Goal: Book appointment/travel/reservation

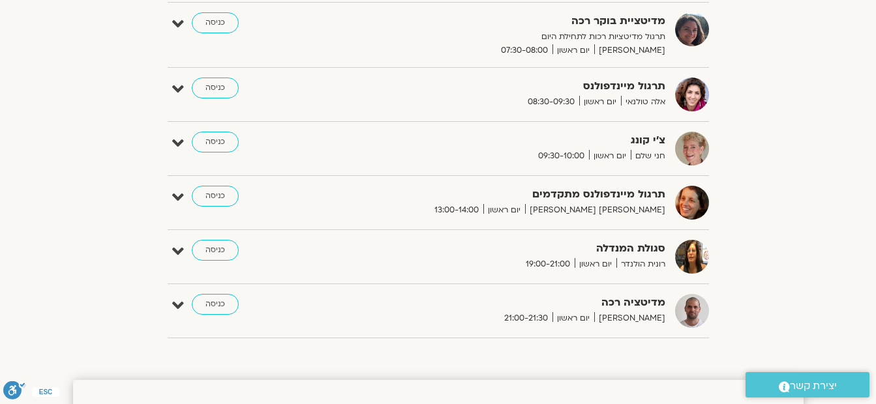
scroll to position [391, 0]
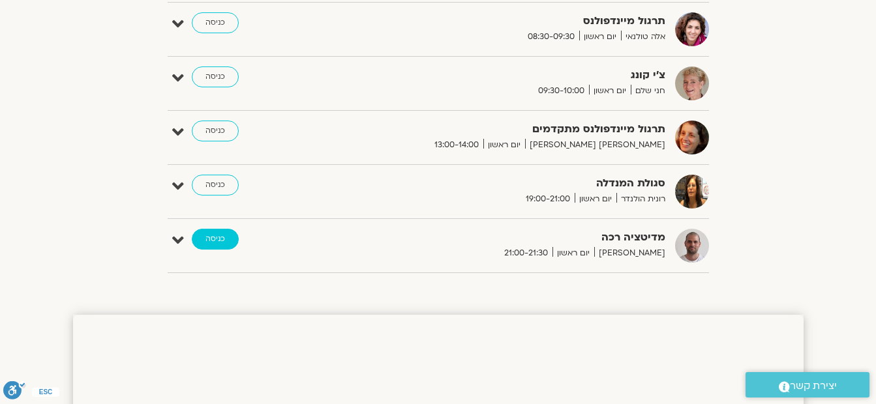
click at [213, 232] on link "כניסה" at bounding box center [215, 239] width 47 height 21
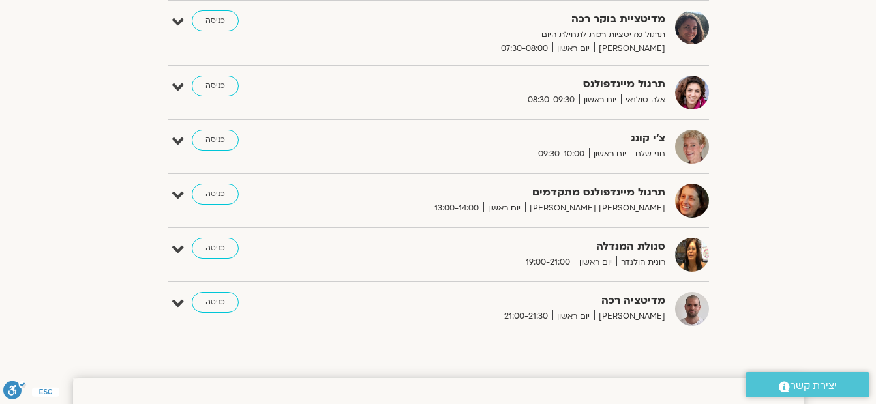
scroll to position [65, 0]
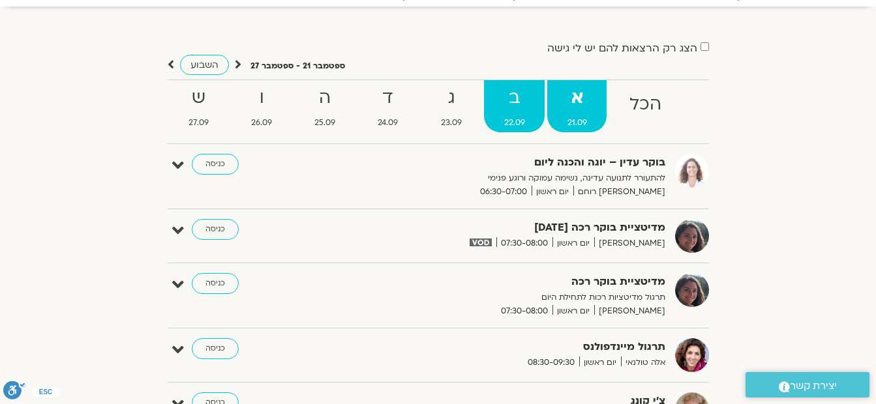
click at [514, 112] on strong "ב" at bounding box center [514, 97] width 61 height 29
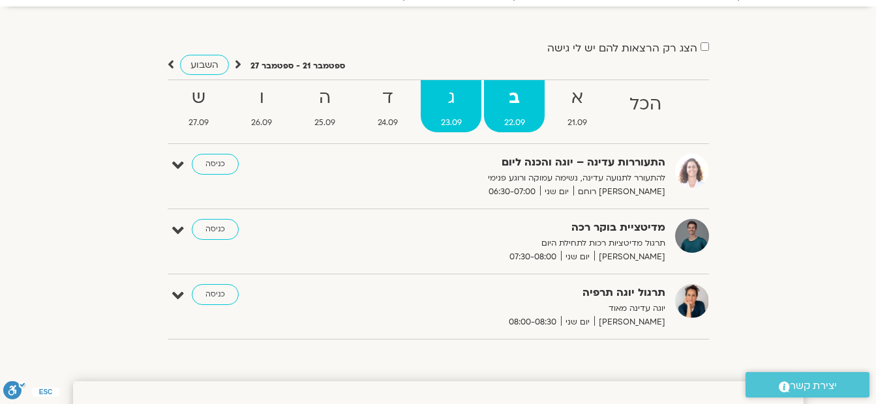
click at [453, 102] on strong "ג" at bounding box center [451, 97] width 61 height 29
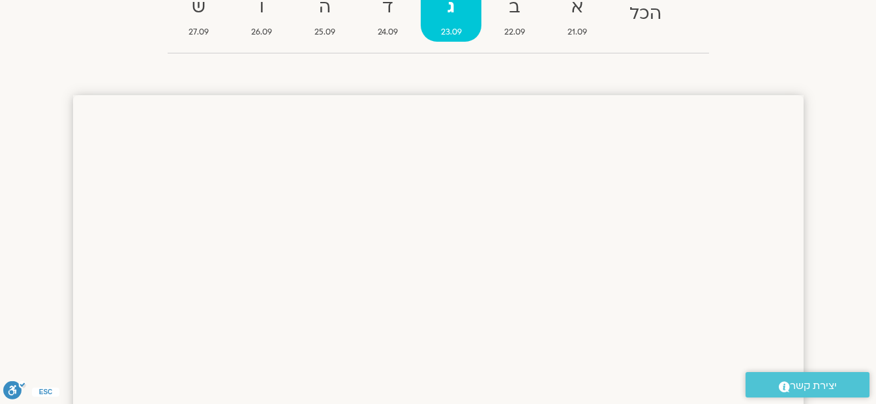
scroll to position [130, 0]
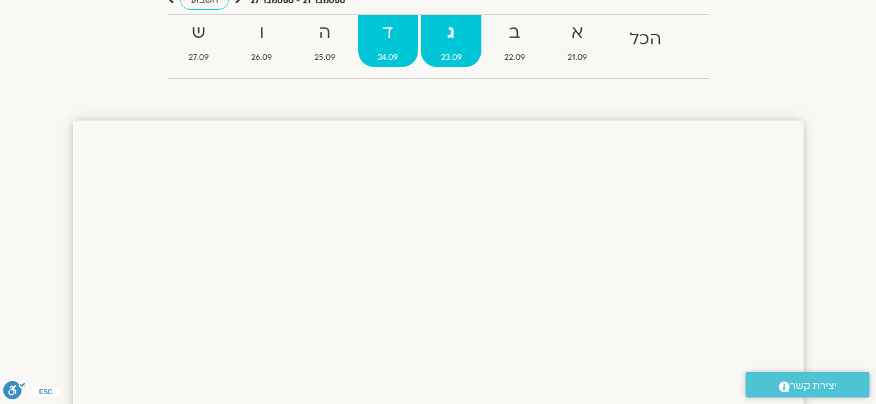
click at [402, 51] on span "24.09" at bounding box center [388, 58] width 60 height 14
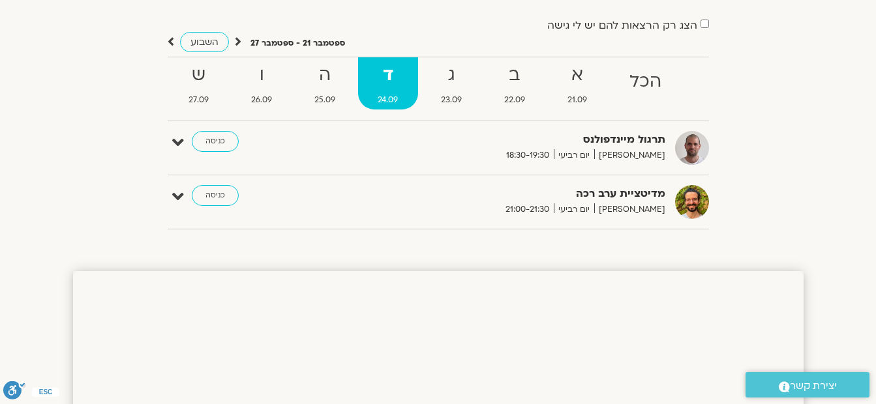
scroll to position [65, 0]
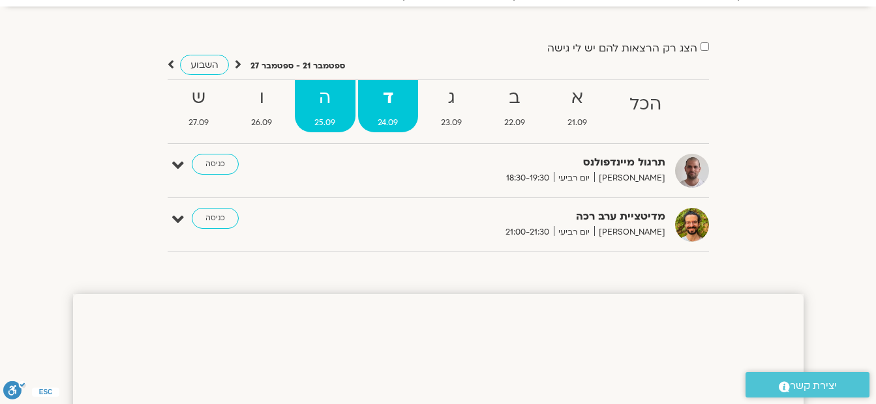
click at [322, 102] on strong "ה" at bounding box center [325, 97] width 61 height 29
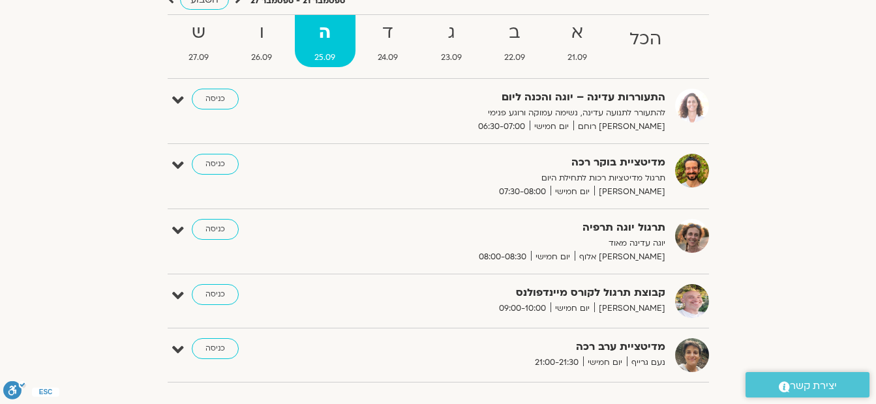
scroll to position [196, 0]
